Goal: Task Accomplishment & Management: Use online tool/utility

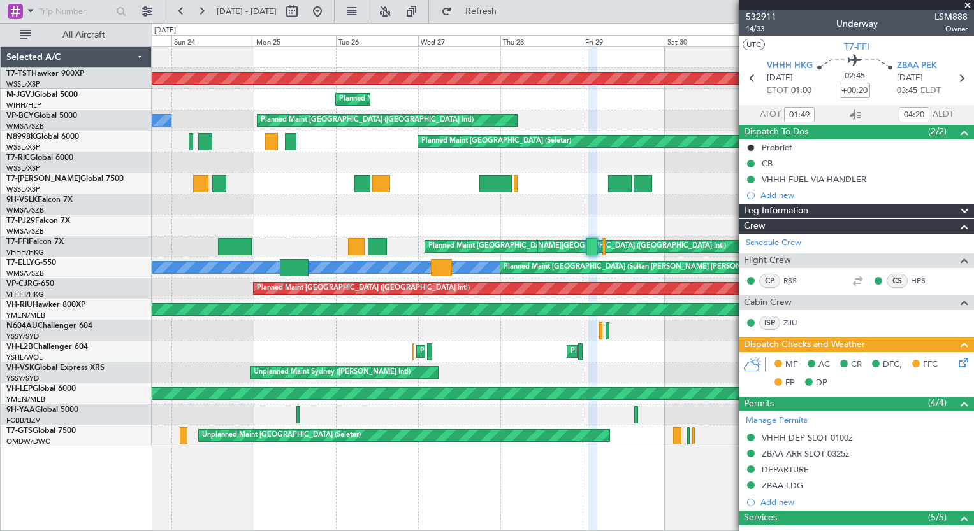
click at [78, 181] on div "Planned Maint [GEOGRAPHIC_DATA] (Seletar) Planned Maint Planned Maint [GEOGRAPH…" at bounding box center [487, 277] width 974 height 508
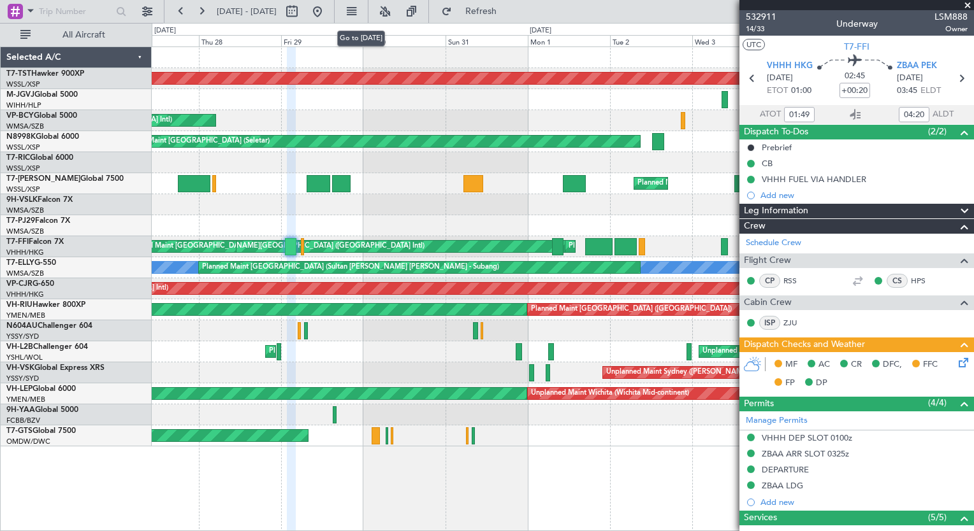
click at [328, 10] on button at bounding box center [317, 11] width 20 height 20
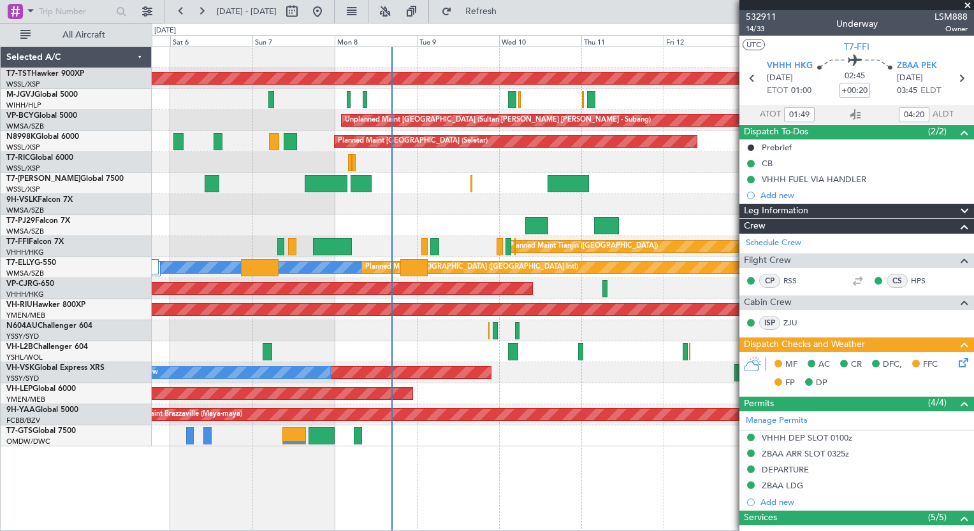
click at [435, 221] on div "Planned Maint [GEOGRAPHIC_DATA] (Seletar) Planned Maint Planned Maint [GEOGRAPH…" at bounding box center [562, 247] width 821 height 400
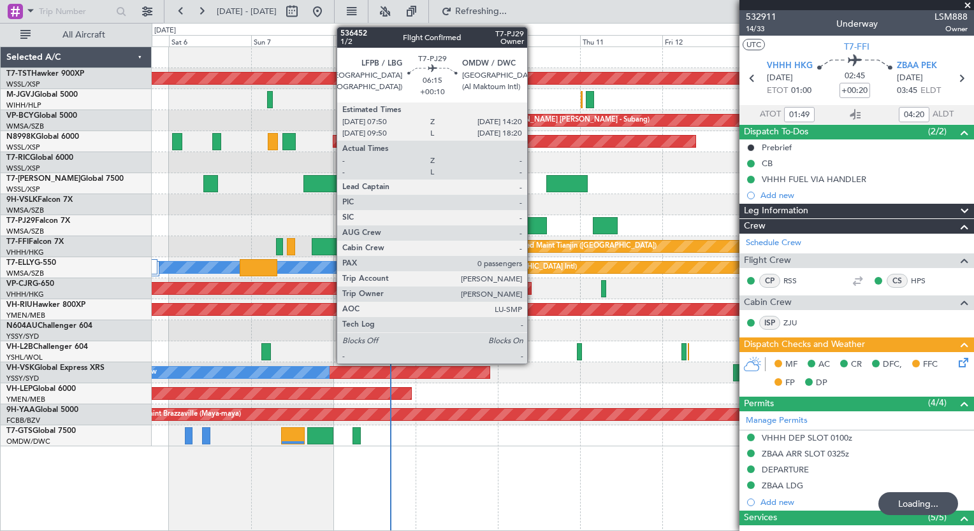
click at [533, 227] on div at bounding box center [535, 225] width 22 height 17
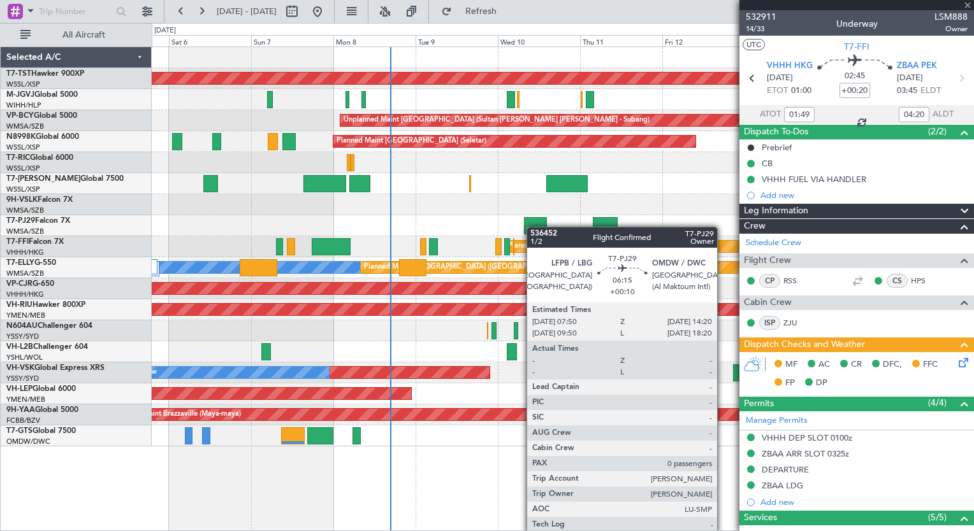
type input "+00:10"
type input "0"
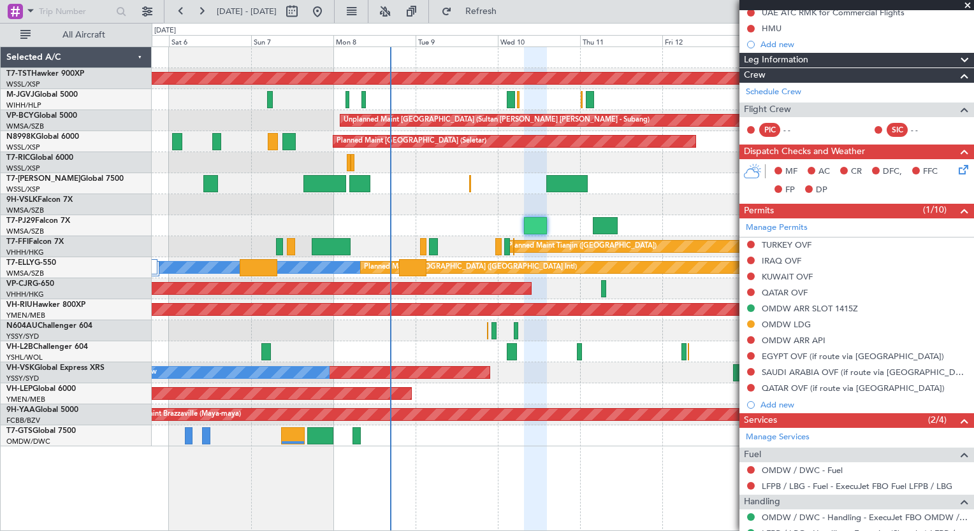
scroll to position [211, 0]
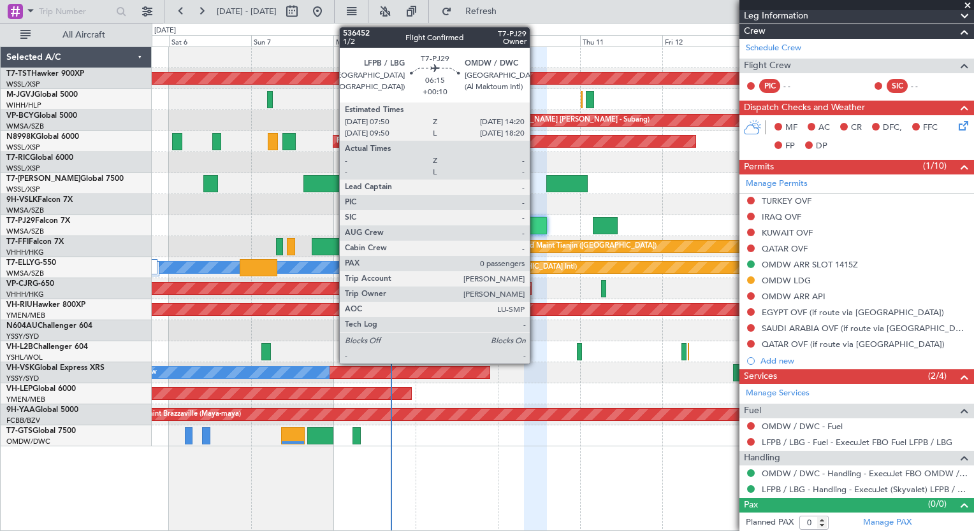
click at [535, 229] on div at bounding box center [535, 225] width 22 height 17
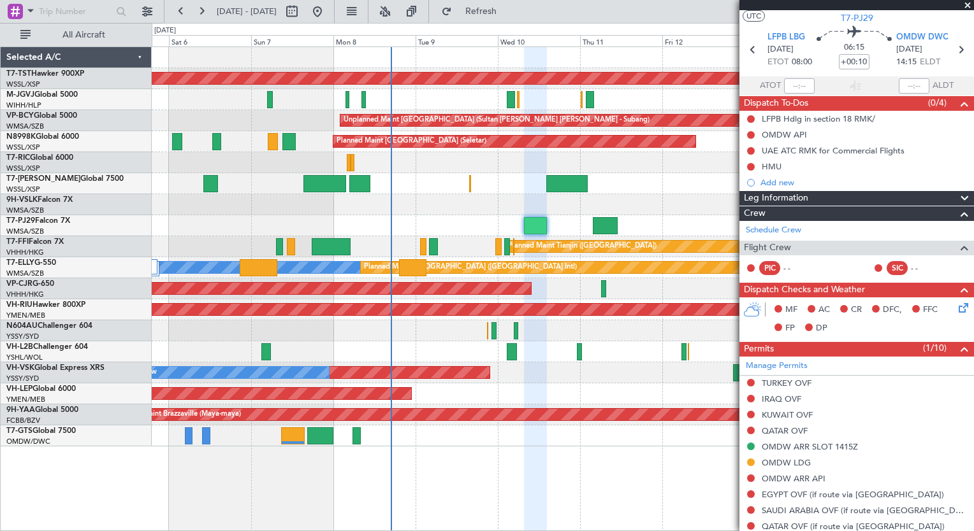
scroll to position [0, 0]
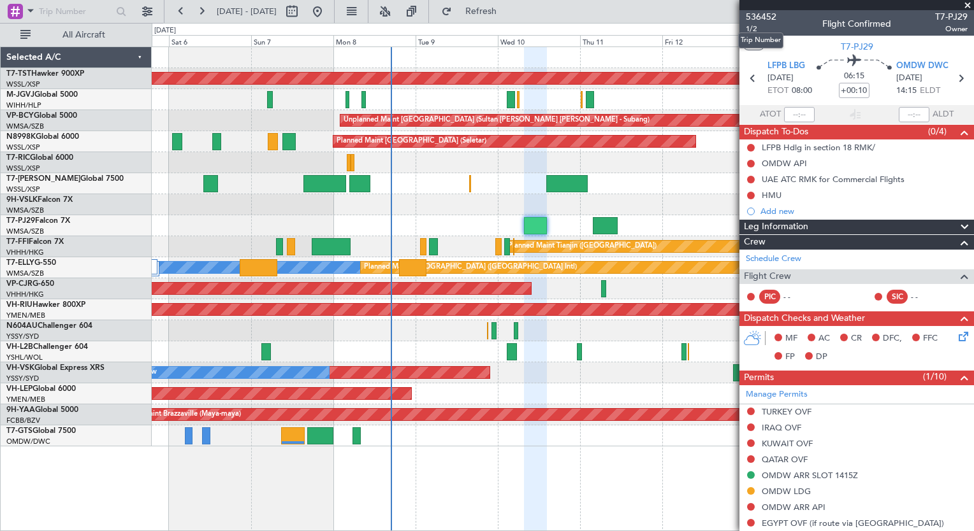
click at [759, 17] on span "536452" at bounding box center [761, 16] width 31 height 13
